Goal: Task Accomplishment & Management: Manage account settings

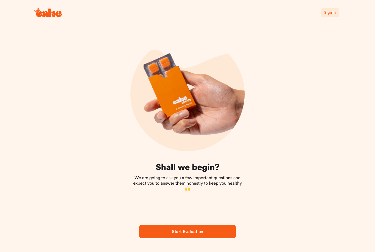
click at [328, 16] on button "Sign In" at bounding box center [330, 12] width 18 height 9
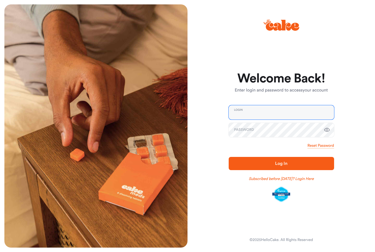
click at [261, 111] on input "email" at bounding box center [281, 112] width 105 height 14
type input "**********"
click at [281, 163] on button "Log In" at bounding box center [281, 163] width 105 height 13
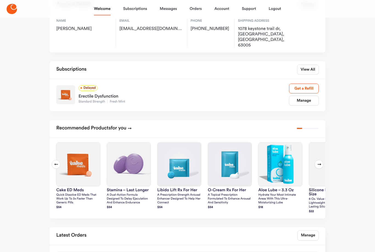
scroll to position [46, 0]
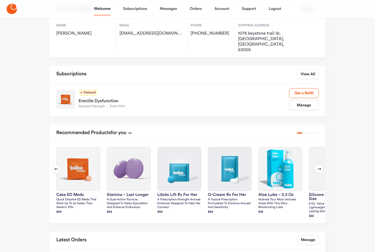
click at [310, 100] on link "Manage" at bounding box center [304, 105] width 30 height 10
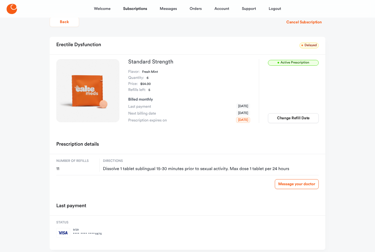
scroll to position [13, 0]
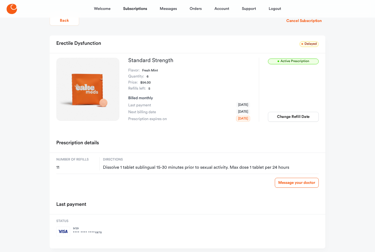
click at [296, 116] on button "Change Refill Date" at bounding box center [293, 117] width 51 height 10
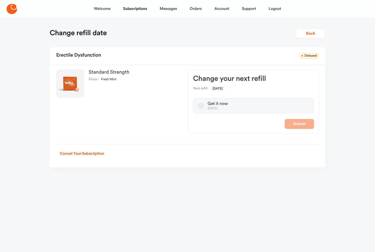
click at [314, 30] on button "Back" at bounding box center [310, 34] width 29 height 10
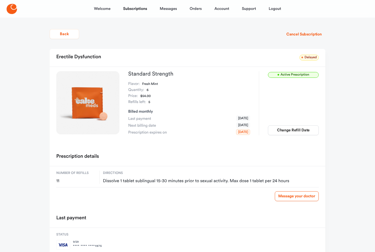
scroll to position [31, 0]
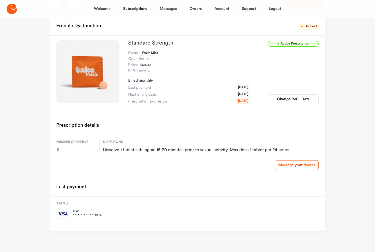
click at [201, 4] on link "Orders" at bounding box center [196, 8] width 12 height 13
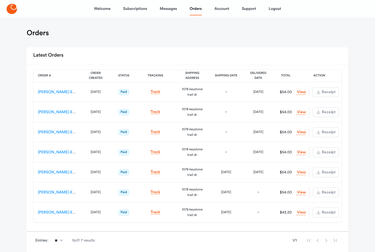
scroll to position [10, 0]
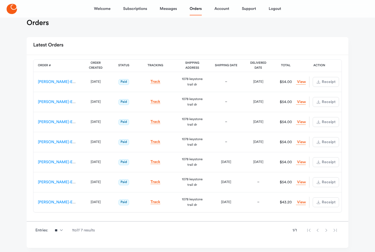
click at [278, 7] on link "Logout" at bounding box center [275, 8] width 12 height 13
